Goal: Transaction & Acquisition: Purchase product/service

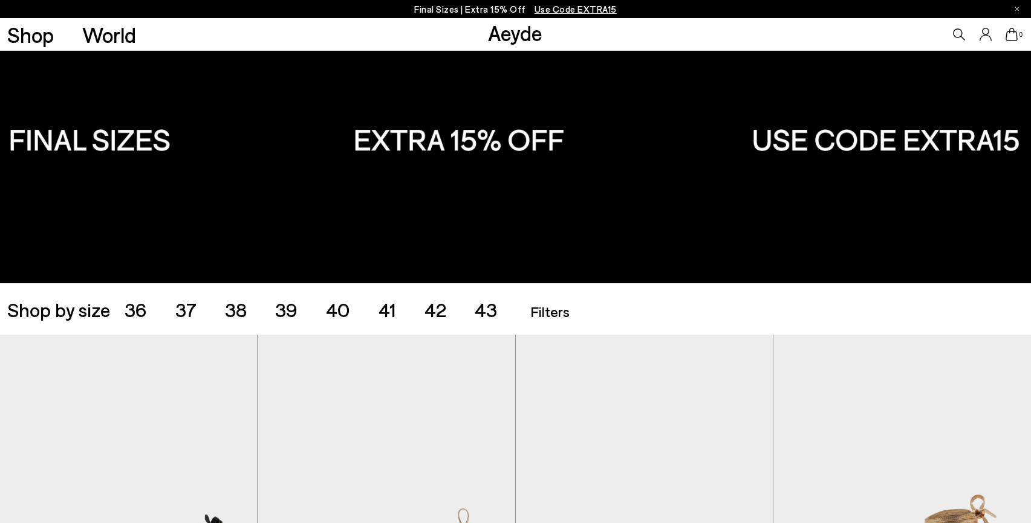
scroll to position [94, 0]
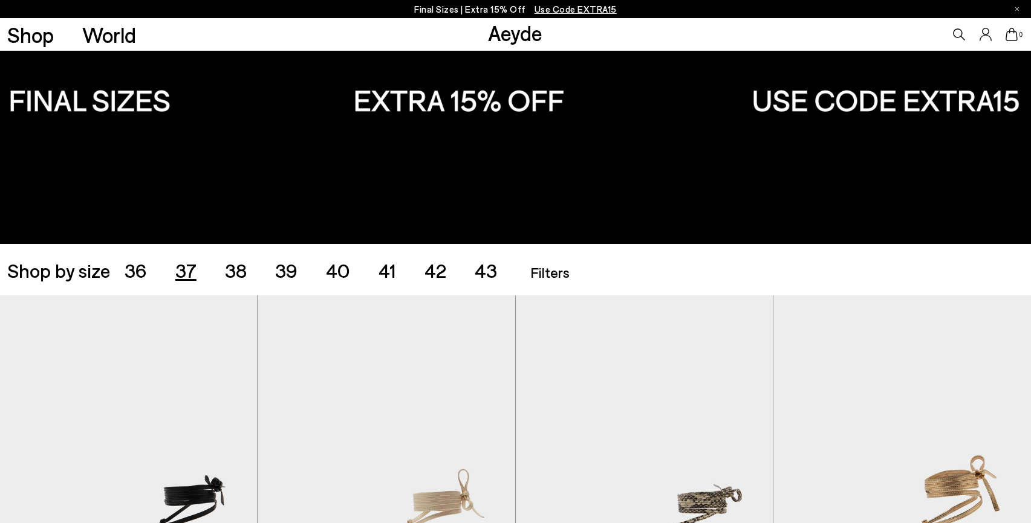
click at [186, 269] on span "37" at bounding box center [185, 270] width 21 height 23
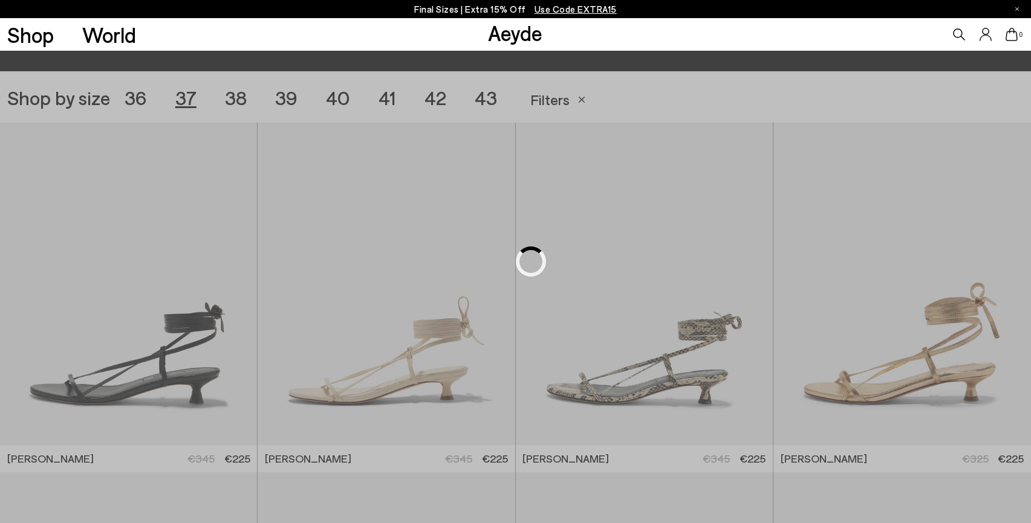
scroll to position [287, 0]
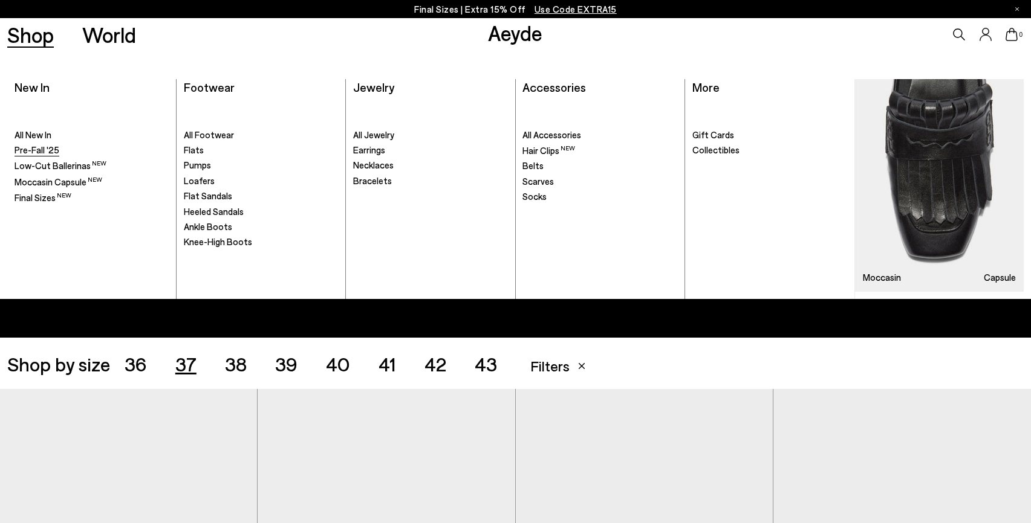
click at [45, 151] on span "Pre-Fall '25" at bounding box center [37, 149] width 45 height 11
